Goal: Find contact information: Find contact information

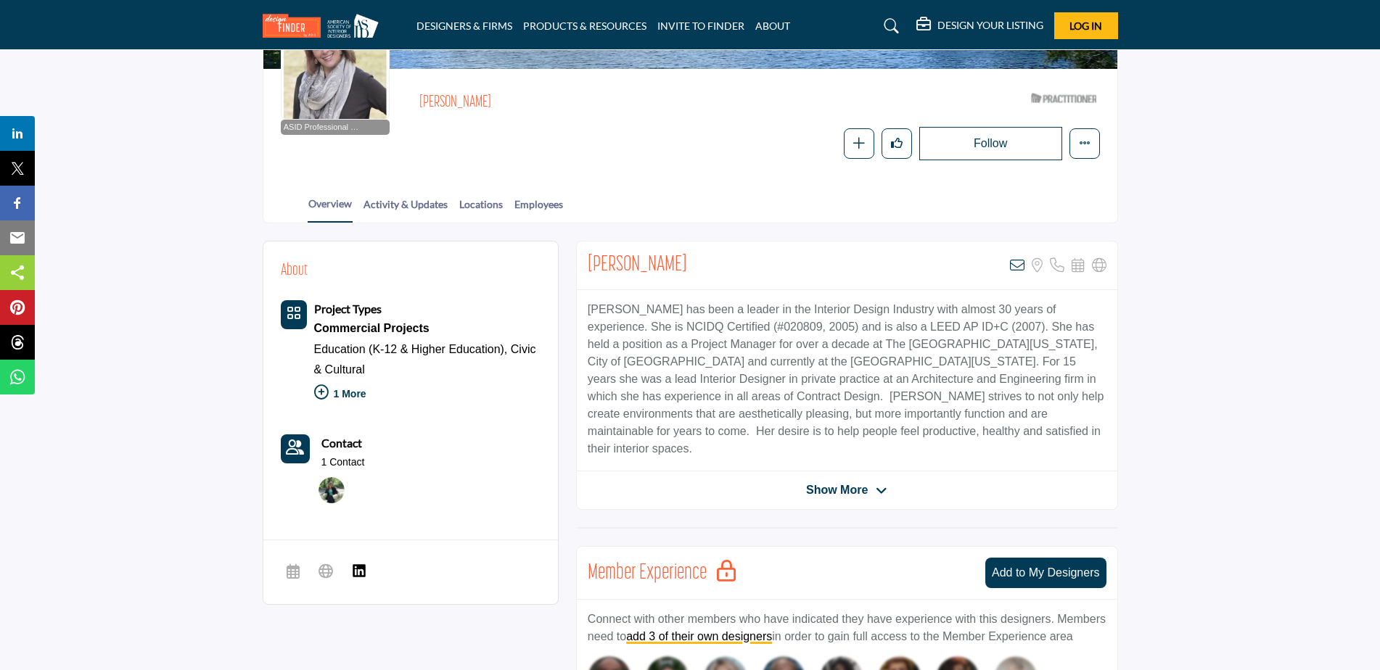
scroll to position [218, 0]
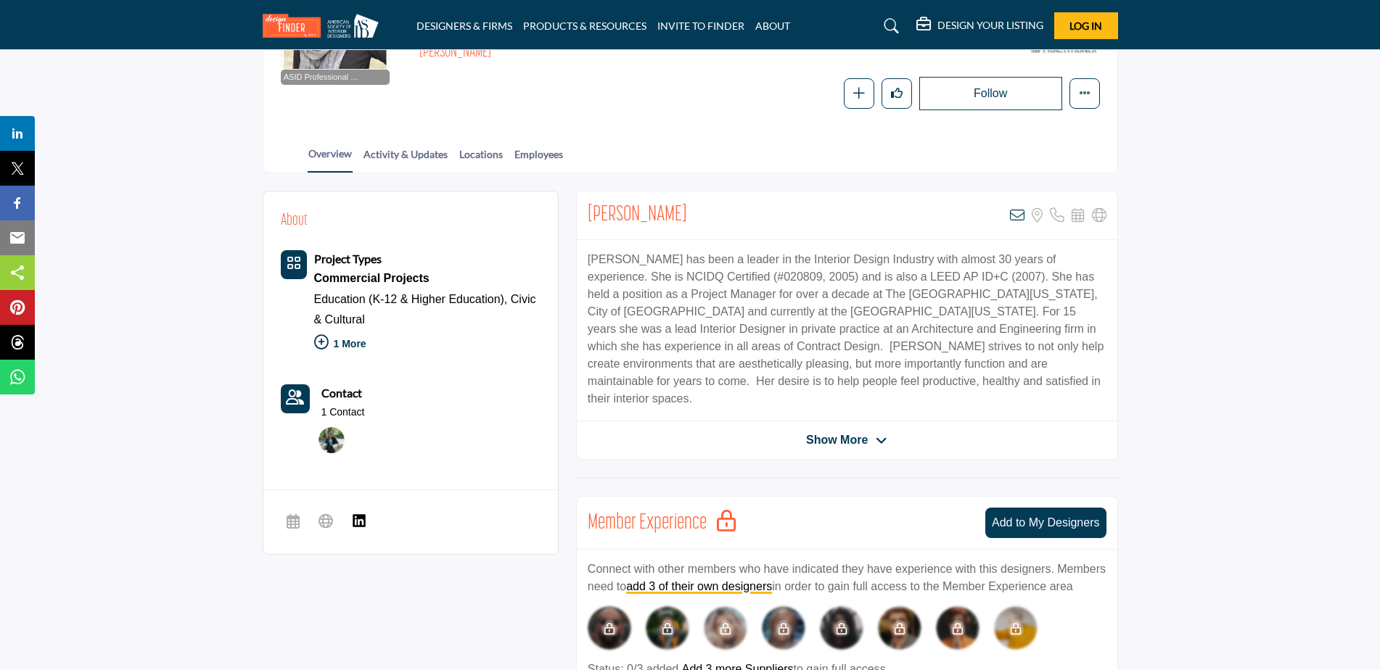
click at [868, 432] on span "Show More" at bounding box center [846, 440] width 81 height 17
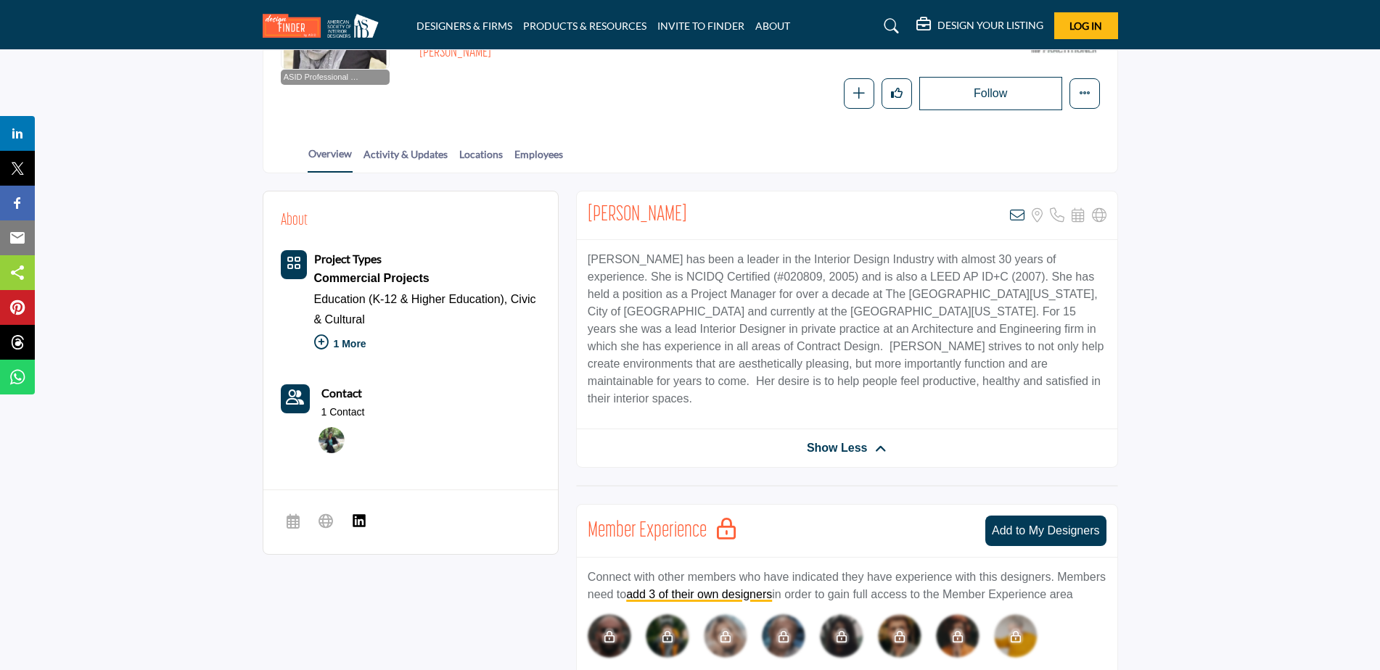
click at [868, 440] on span "Show Less" at bounding box center [847, 448] width 81 height 17
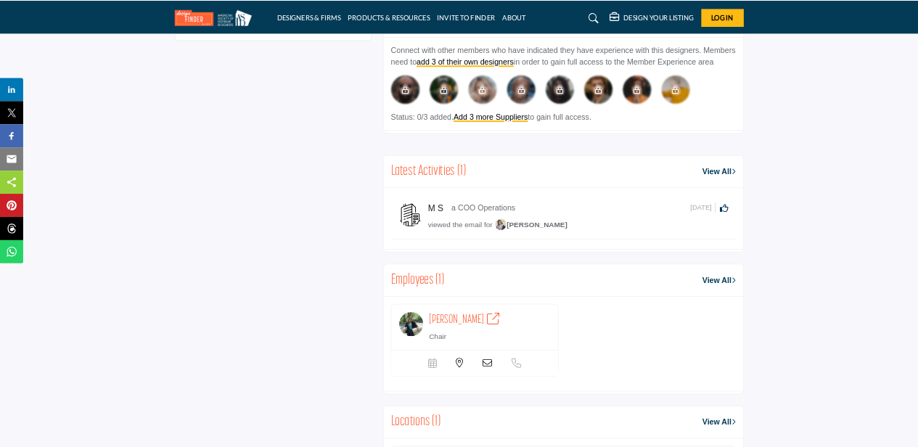
scroll to position [725, 0]
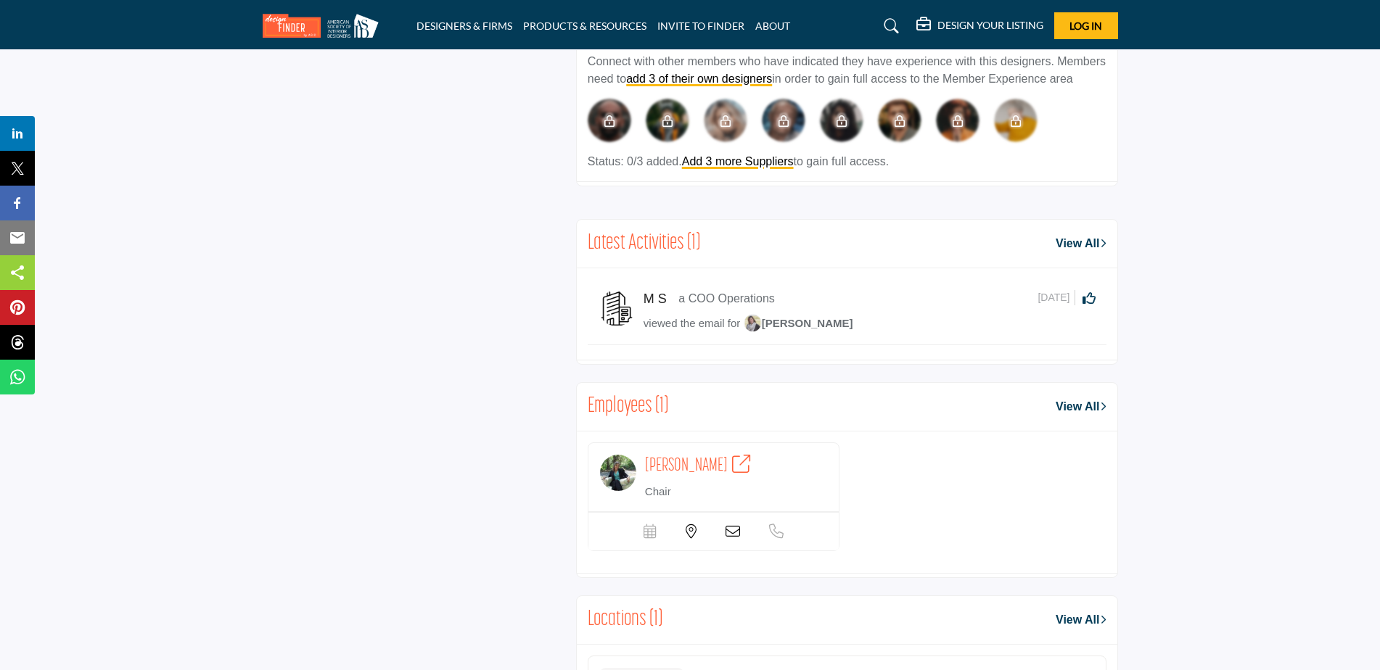
click at [614, 458] on img at bounding box center [618, 473] width 36 height 36
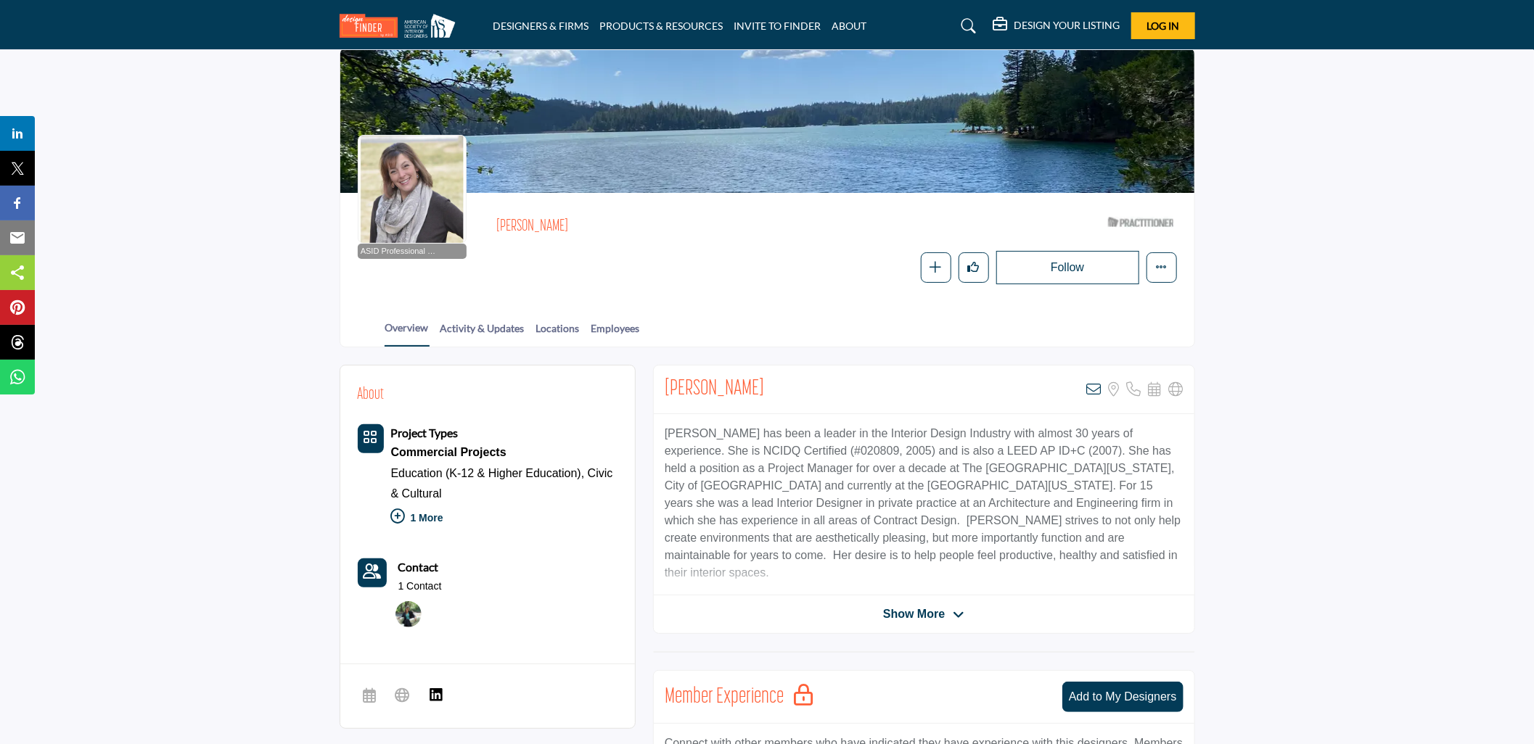
scroll to position [15, 0]
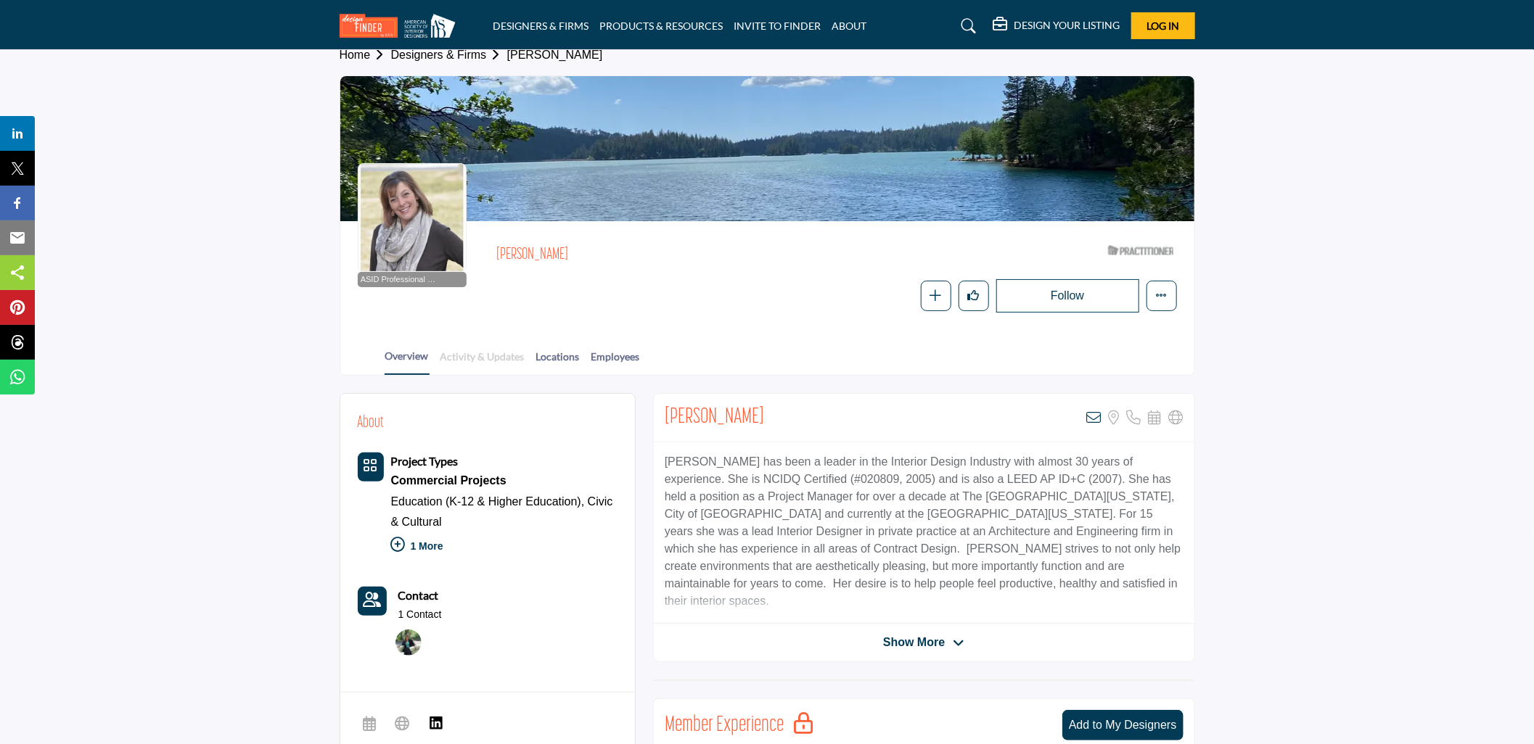
click at [458, 352] on link "Activity & Updates" at bounding box center [483, 361] width 86 height 25
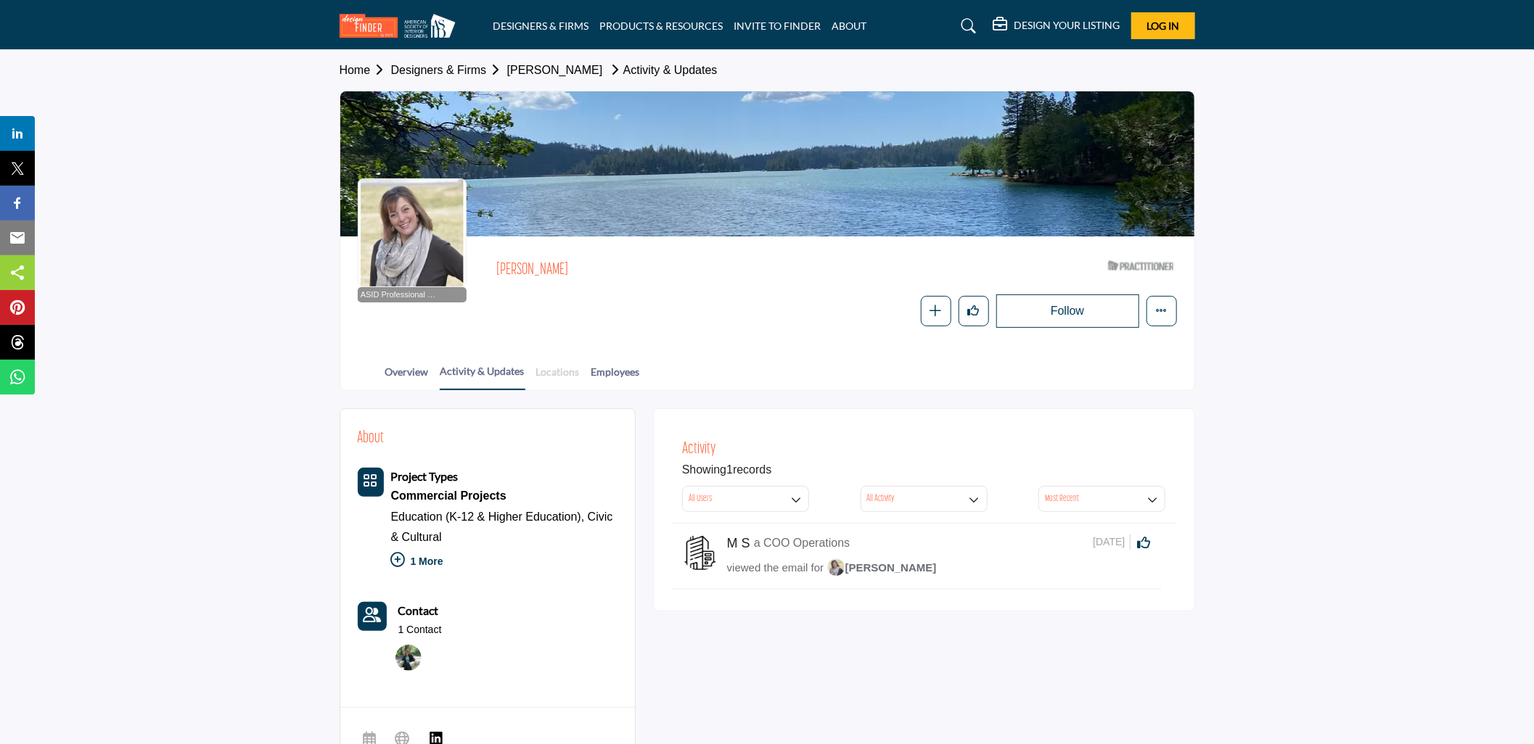
click at [563, 368] on link "Locations" at bounding box center [557, 376] width 45 height 25
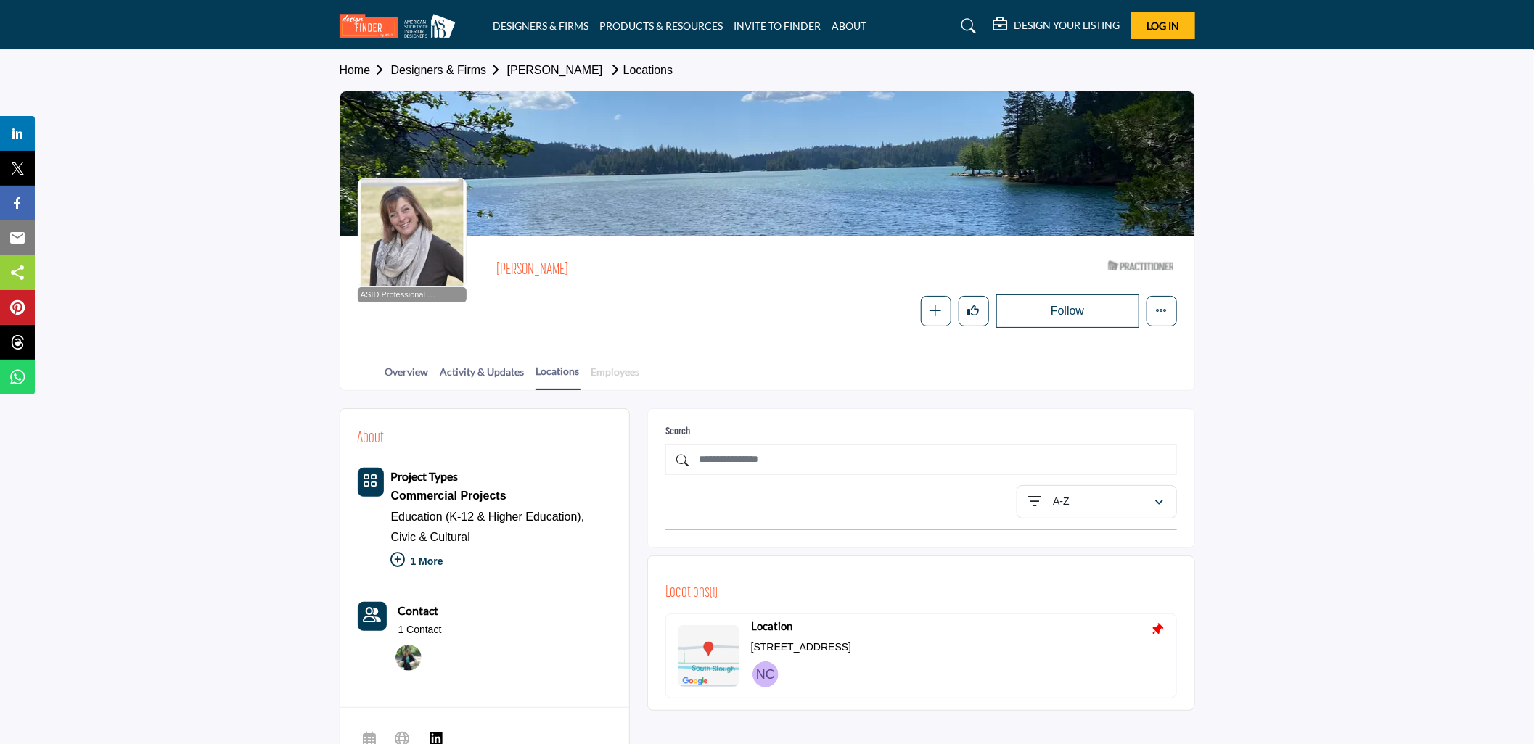
click at [610, 369] on link "Employees" at bounding box center [616, 376] width 50 height 25
